Goal: Check status

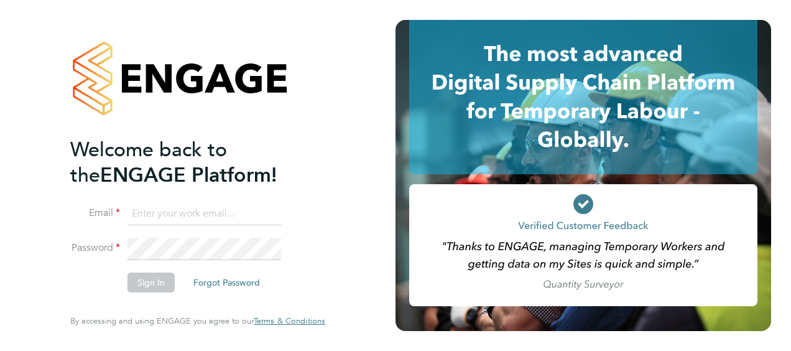
type input "lucy.north@ngbailey.co.uk"
click at [145, 280] on button "Sign In" at bounding box center [150, 282] width 47 height 20
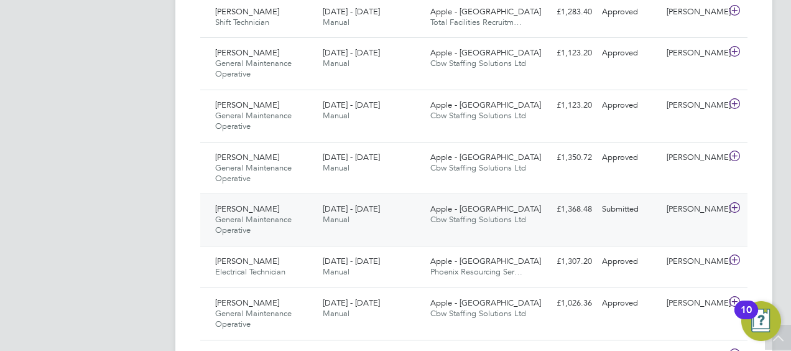
click at [242, 203] on span "[PERSON_NAME]" at bounding box center [247, 208] width 64 height 11
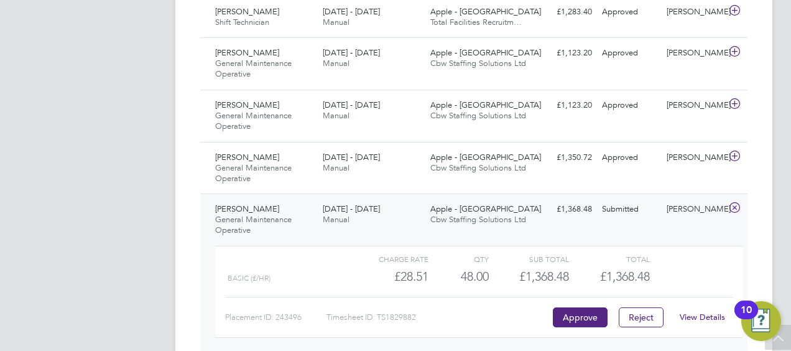
click at [695, 312] on link "View Details" at bounding box center [701, 316] width 45 height 11
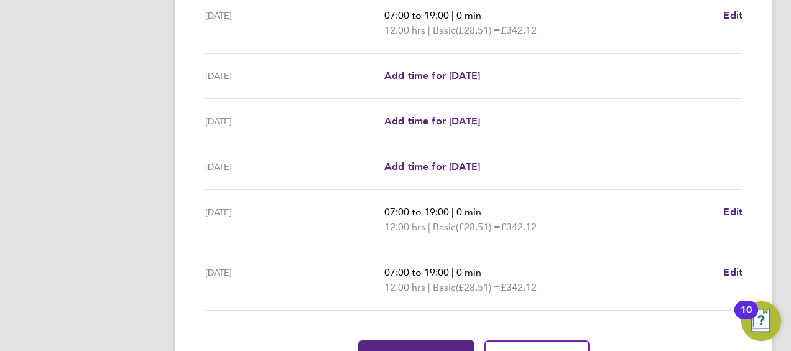
scroll to position [473, 0]
